Goal: Book appointment/travel/reservation

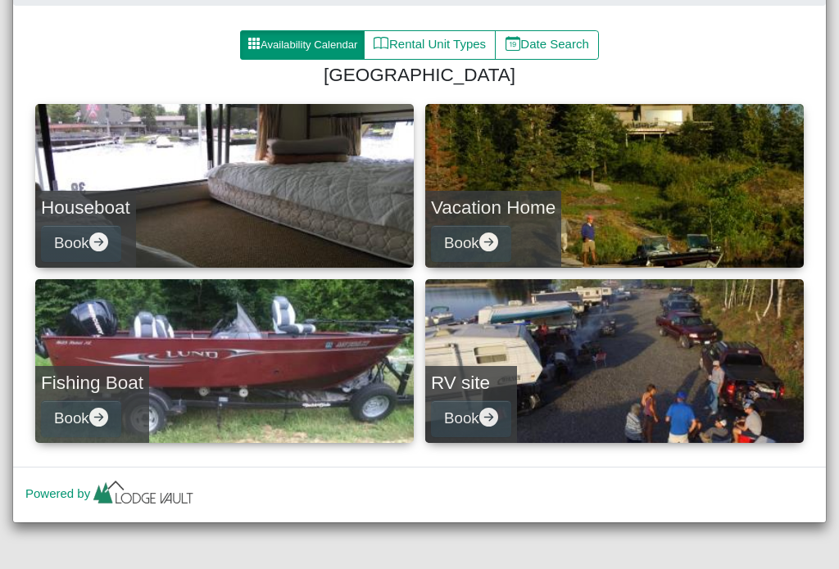
scroll to position [212, 0]
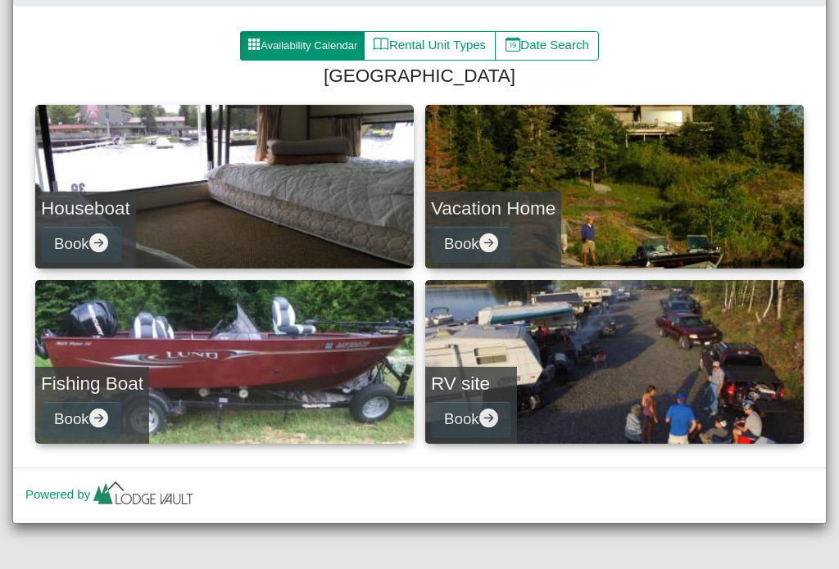
click at [240, 206] on link "Houseboat Book" at bounding box center [224, 187] width 378 height 164
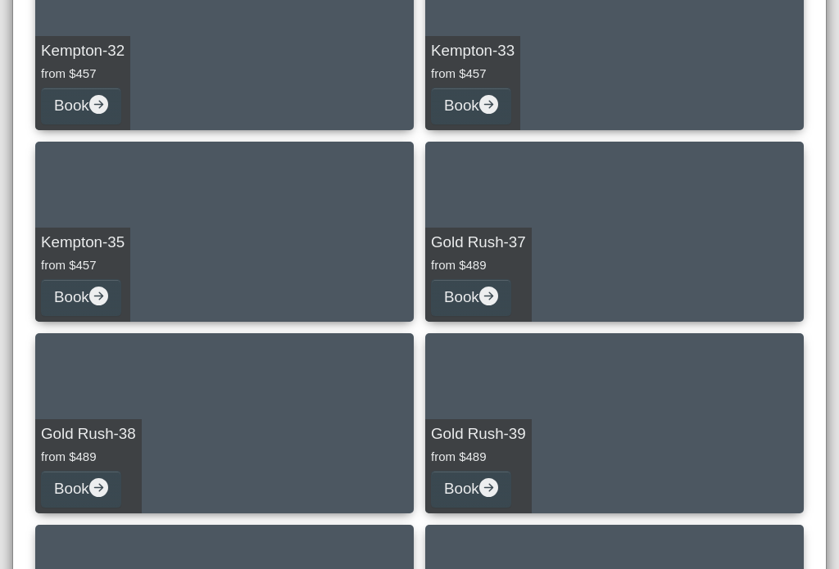
scroll to position [1902, 0]
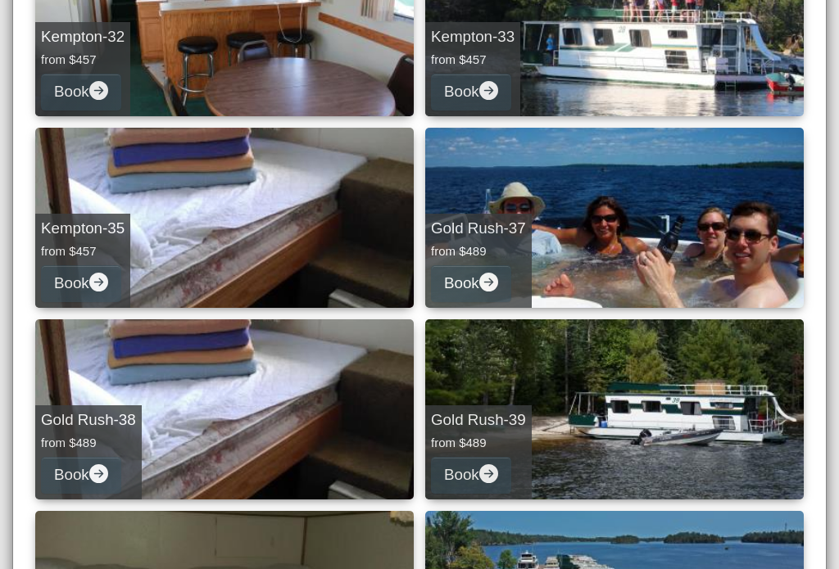
click at [700, 230] on link "Gold Rush-37 from $489 Book" at bounding box center [614, 218] width 378 height 180
select select "*"
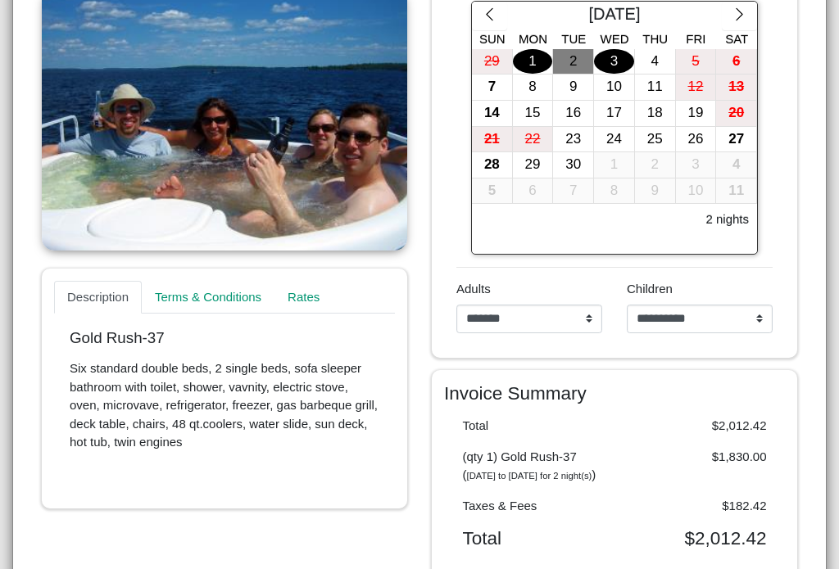
scroll to position [337, 0]
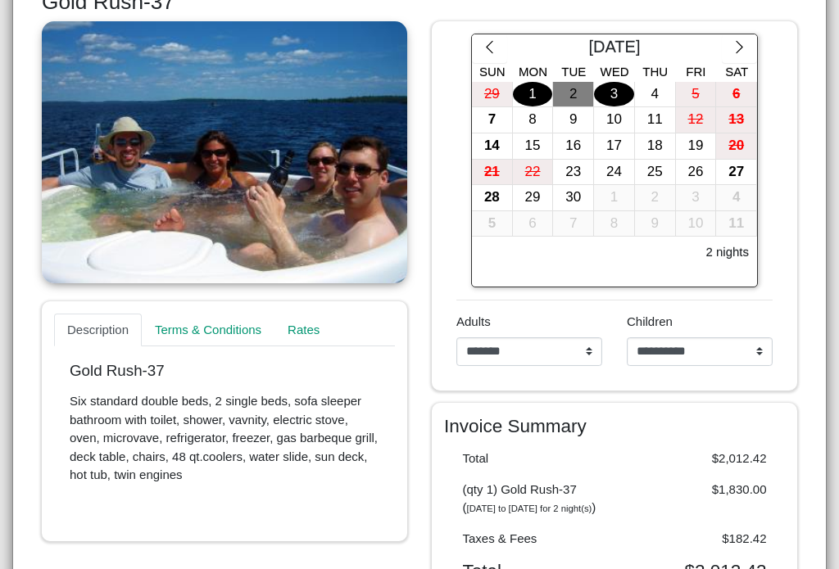
click at [829, 322] on div "**********" at bounding box center [419, 284] width 839 height 569
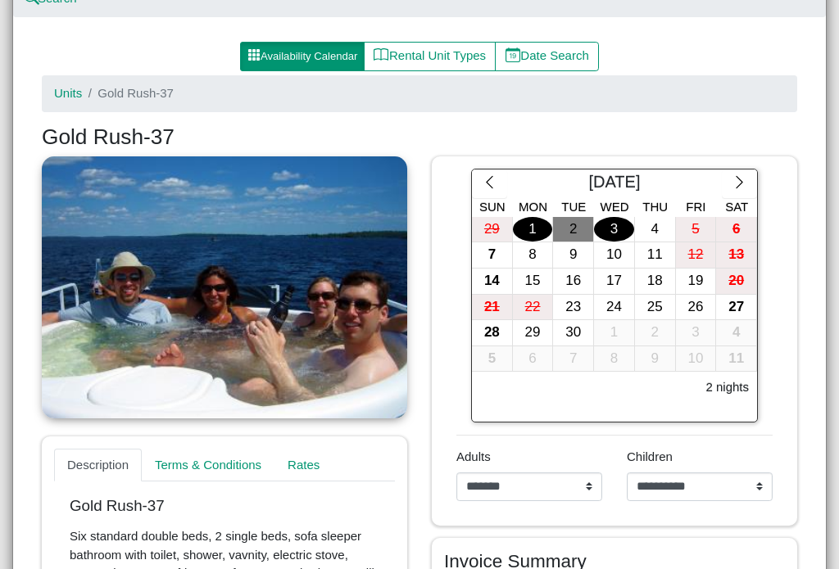
scroll to position [200, 0]
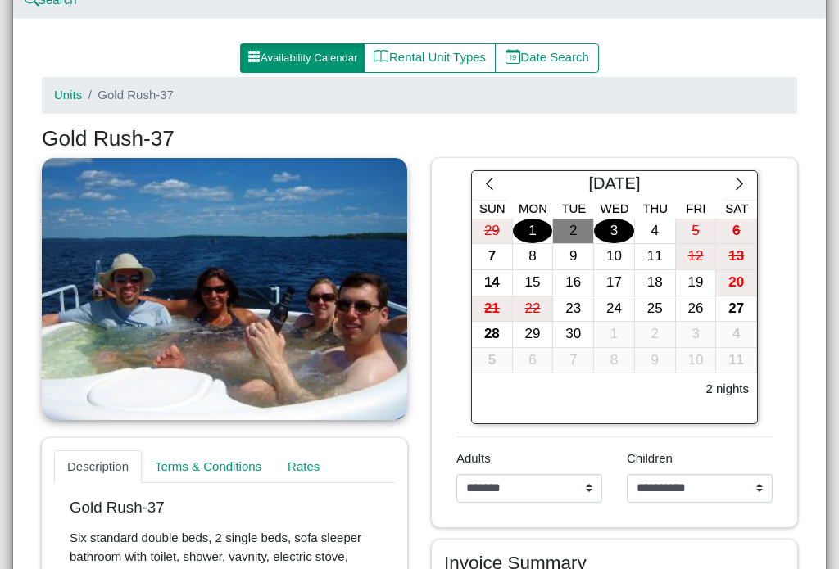
click at [741, 181] on icon "chevron right" at bounding box center [739, 184] width 7 height 12
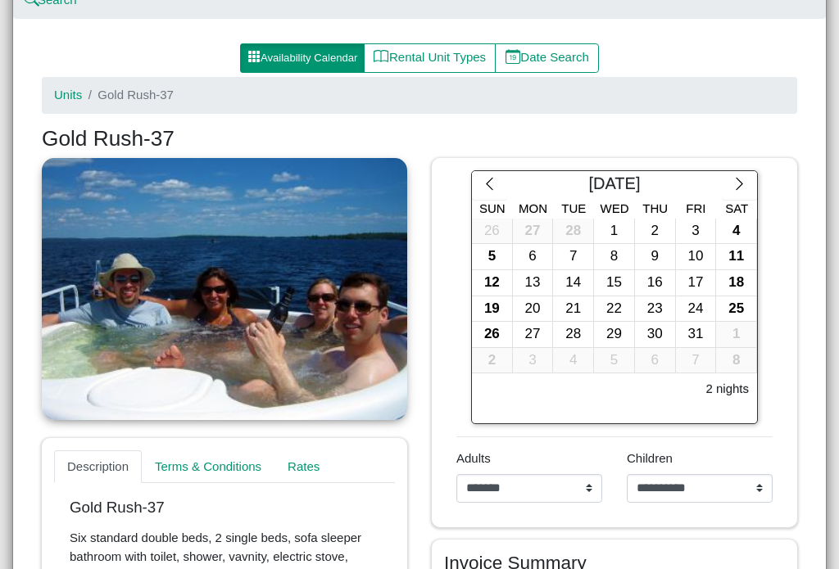
click at [738, 187] on icon "chevron right" at bounding box center [739, 184] width 7 height 12
click at [743, 182] on icon "chevron right" at bounding box center [740, 184] width 16 height 16
click at [742, 183] on icon "chevron right" at bounding box center [739, 184] width 7 height 12
click at [741, 182] on icon "chevron right" at bounding box center [739, 184] width 7 height 12
click at [741, 179] on icon "chevron right" at bounding box center [740, 184] width 16 height 16
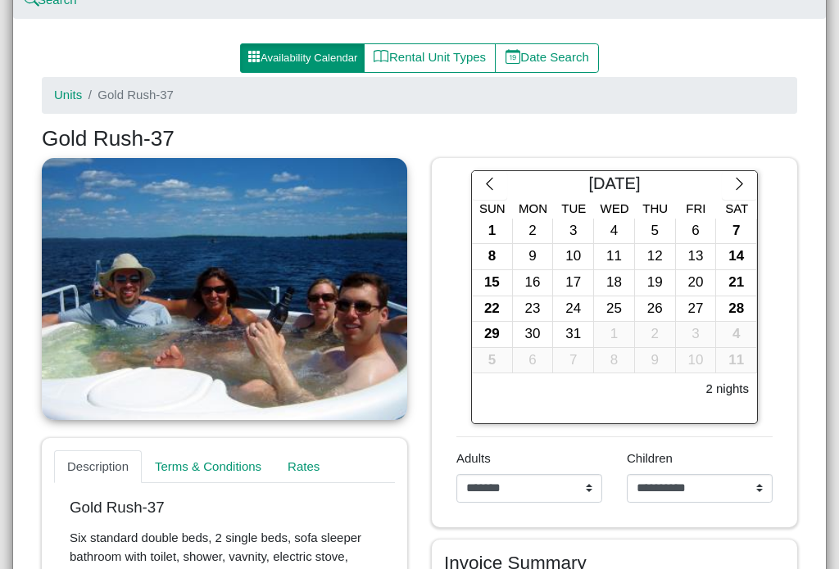
click at [737, 180] on icon "chevron right" at bounding box center [740, 184] width 16 height 16
click at [736, 179] on icon "chevron right" at bounding box center [740, 184] width 16 height 16
click at [736, 176] on icon "chevron right" at bounding box center [740, 184] width 16 height 16
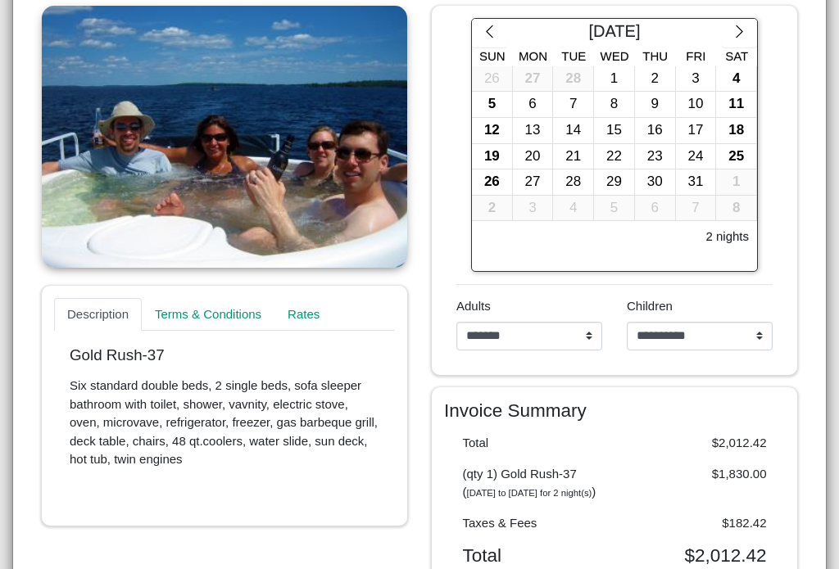
scroll to position [361, 0]
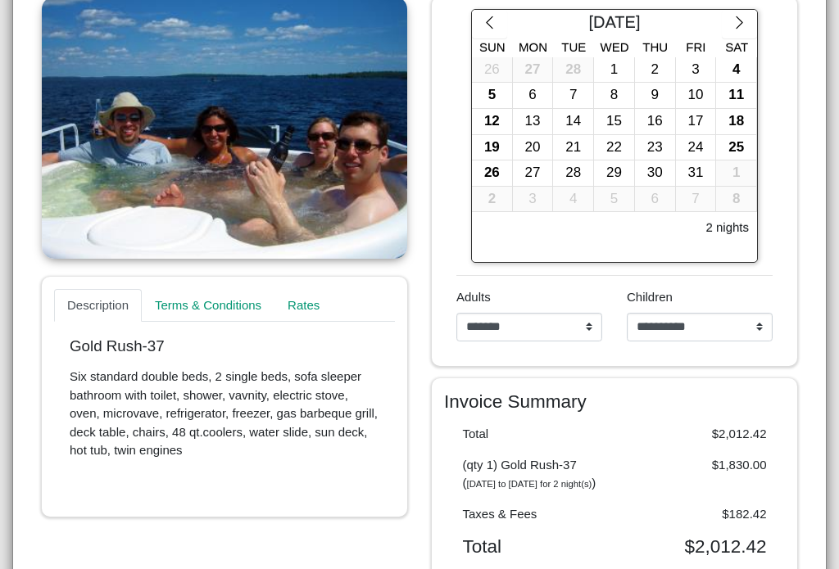
click at [220, 300] on link "Terms & Conditions" at bounding box center [208, 305] width 133 height 33
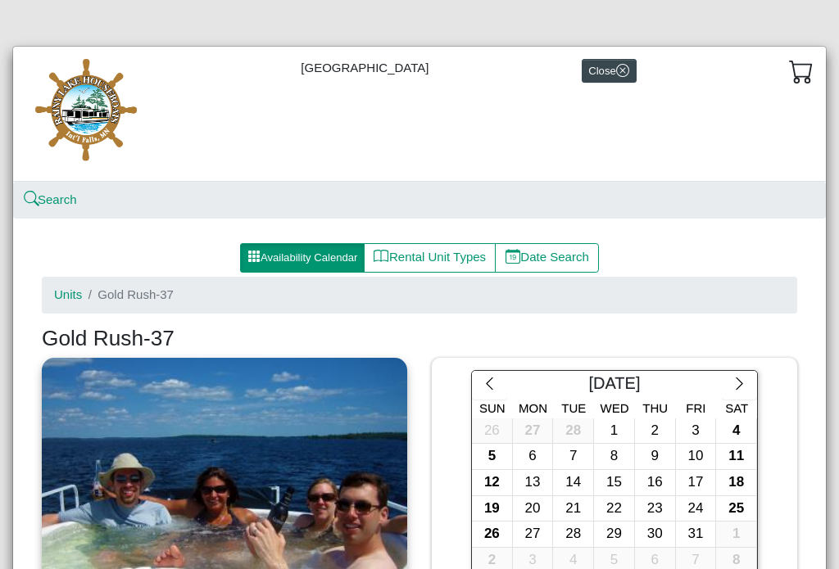
scroll to position [0, 0]
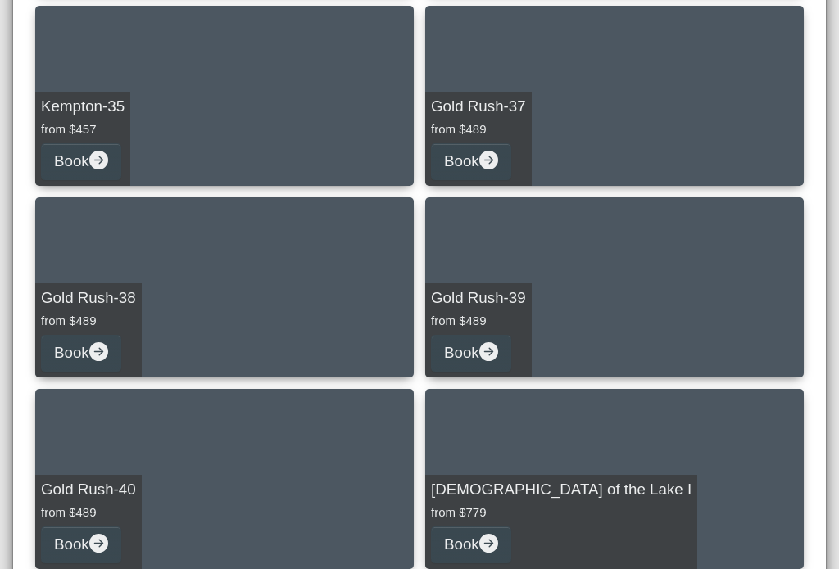
scroll to position [2039, 0]
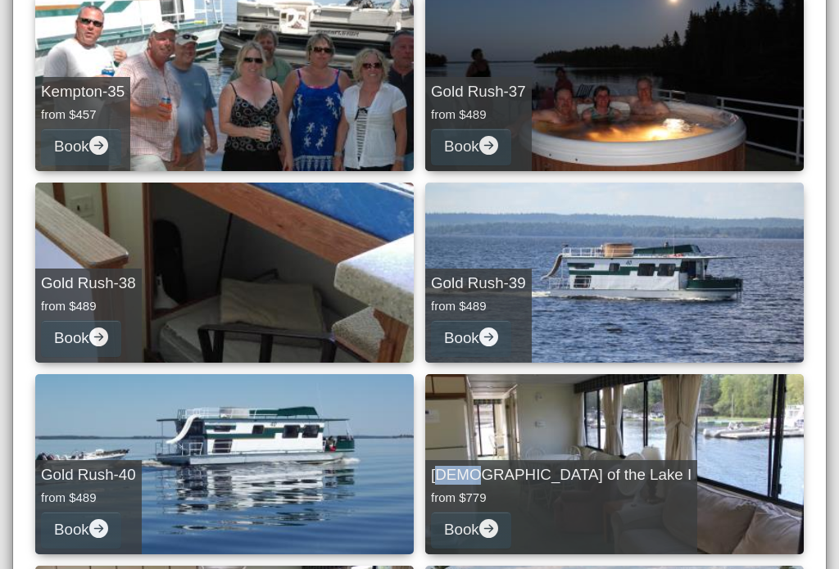
click at [808, 460] on li "[DEMOGRAPHIC_DATA] of the Lake I from $779 Book" at bounding box center [614, 464] width 390 height 180
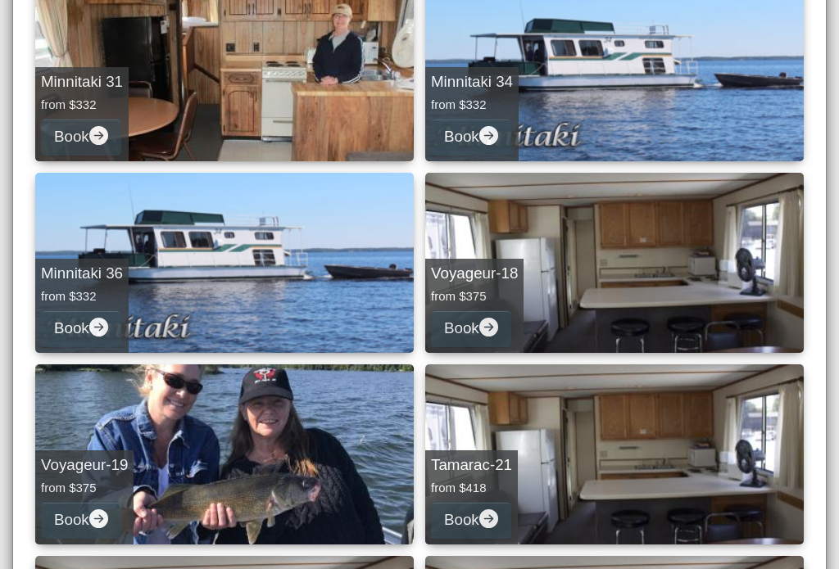
select select "*"
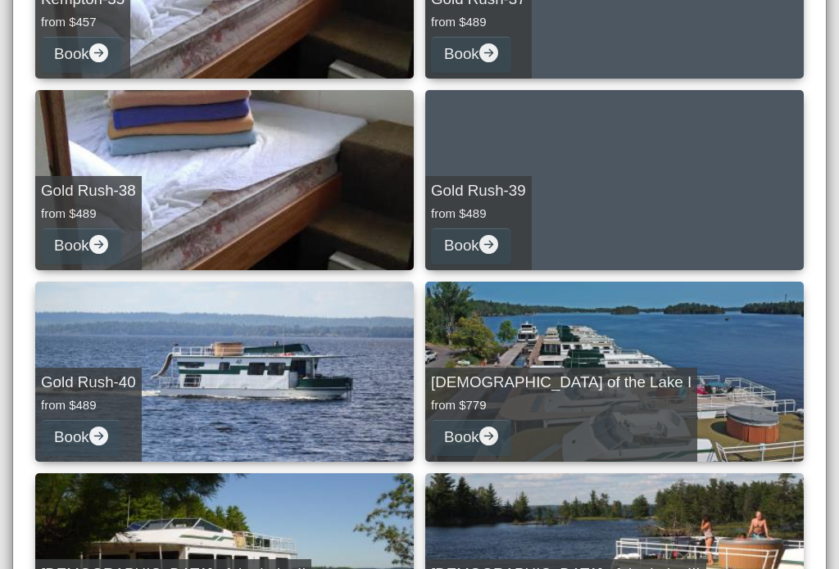
scroll to position [2132, 0]
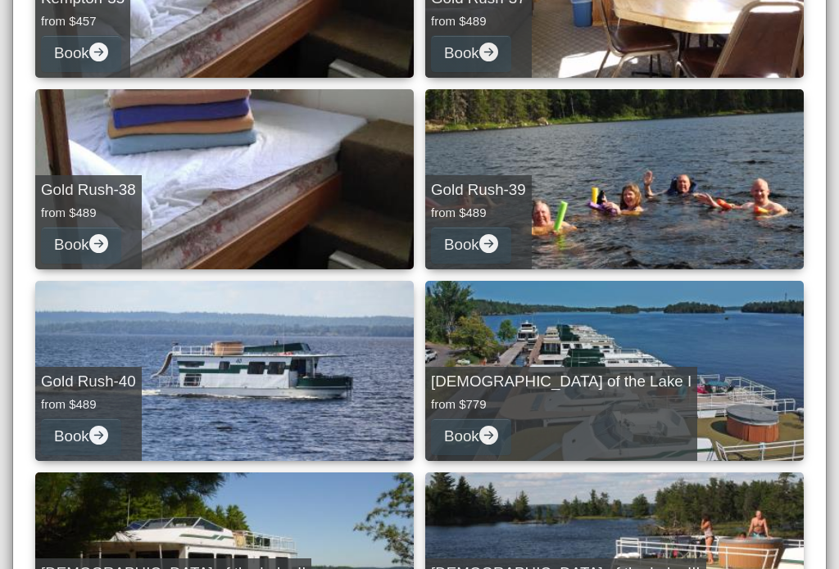
click at [272, 378] on link "Gold Rush-40 from $489 Book" at bounding box center [224, 371] width 378 height 180
select select "*"
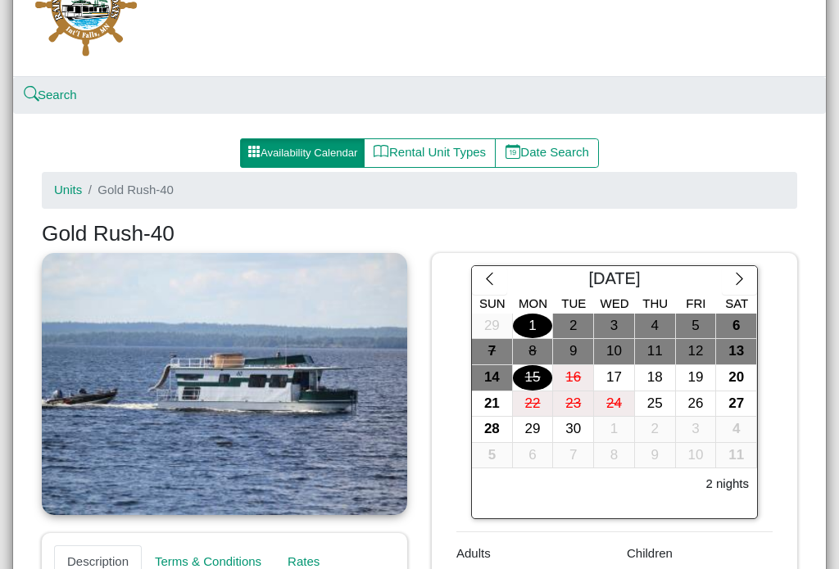
scroll to position [107, 0]
